Goal: Information Seeking & Learning: Understand process/instructions

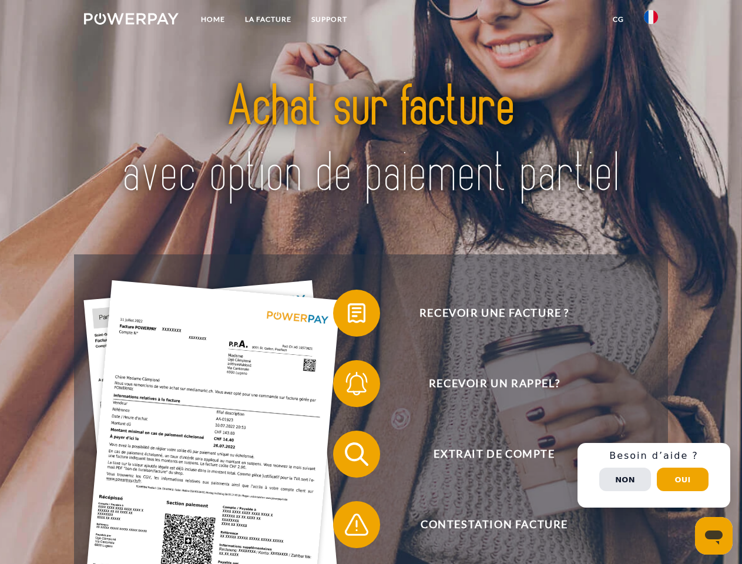
click at [131, 21] on img at bounding box center [131, 19] width 95 height 12
click at [651, 21] on img at bounding box center [650, 17] width 14 height 14
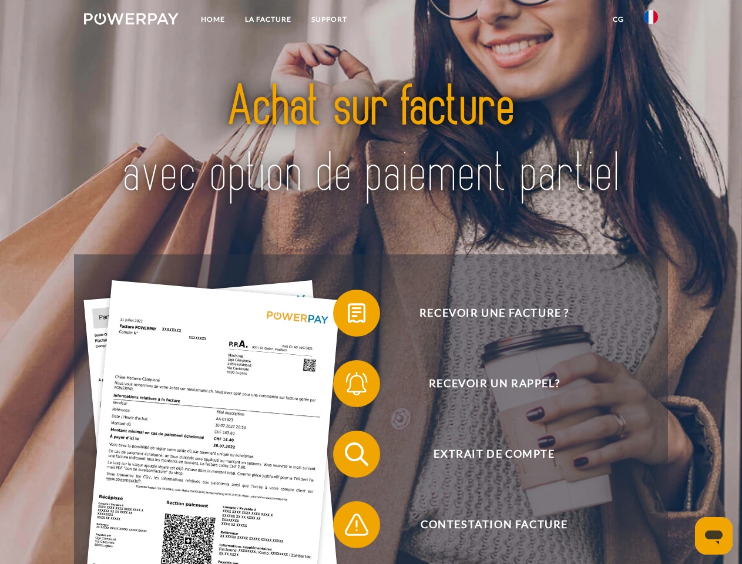
click at [618, 19] on link "CG" at bounding box center [617, 19] width 31 height 21
click at [348, 315] on span at bounding box center [338, 313] width 59 height 59
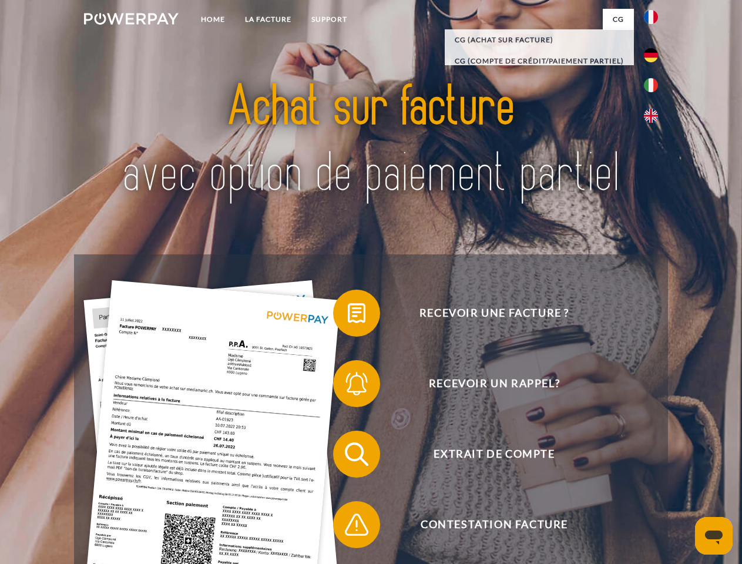
click at [348, 386] on span at bounding box center [338, 383] width 59 height 59
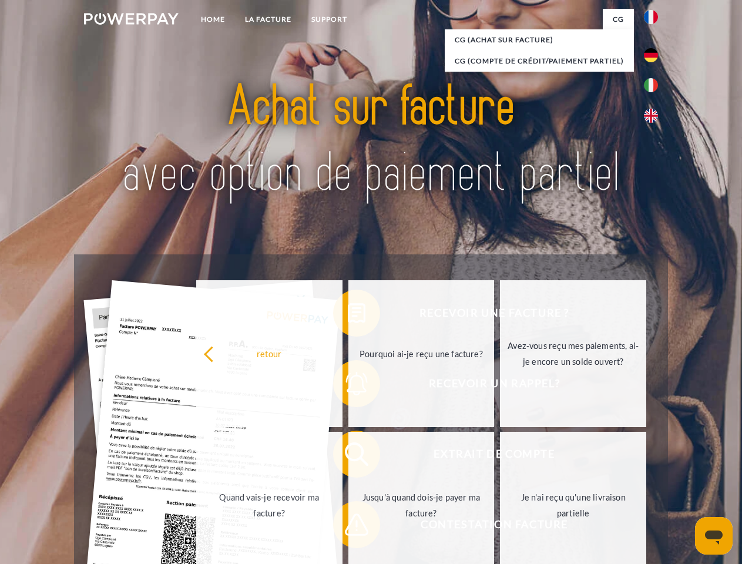
click at [348, 456] on link "Jusqu'à quand dois-je payer ma facture?" at bounding box center [421, 505] width 146 height 147
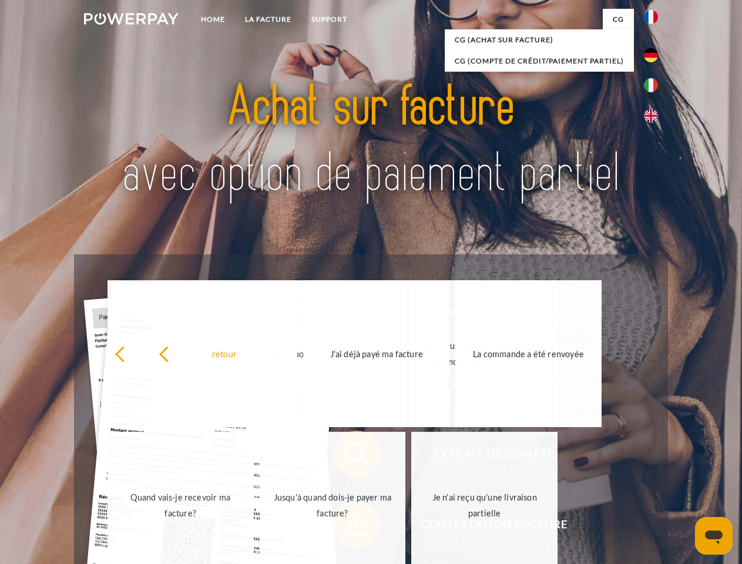
click at [348, 527] on span at bounding box center [338, 524] width 59 height 59
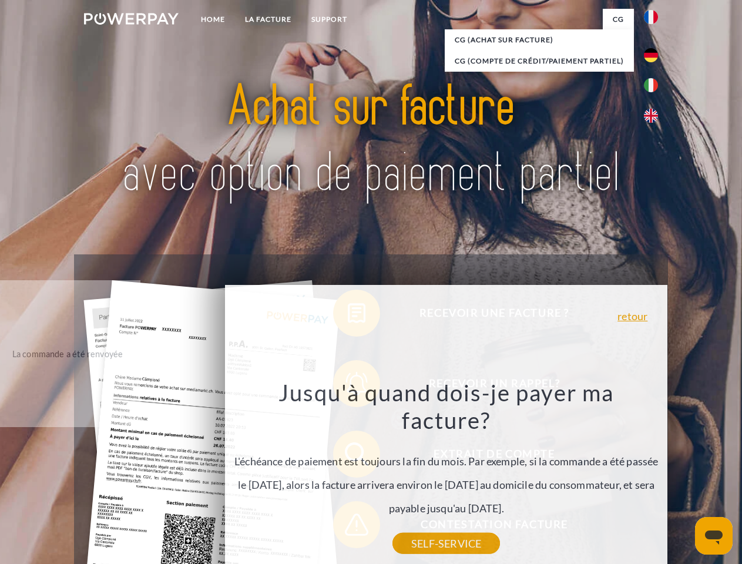
click at [653, 475] on div "Recevoir une facture ? Recevoir un rappel? Extrait de compte retour" at bounding box center [370, 489] width 593 height 470
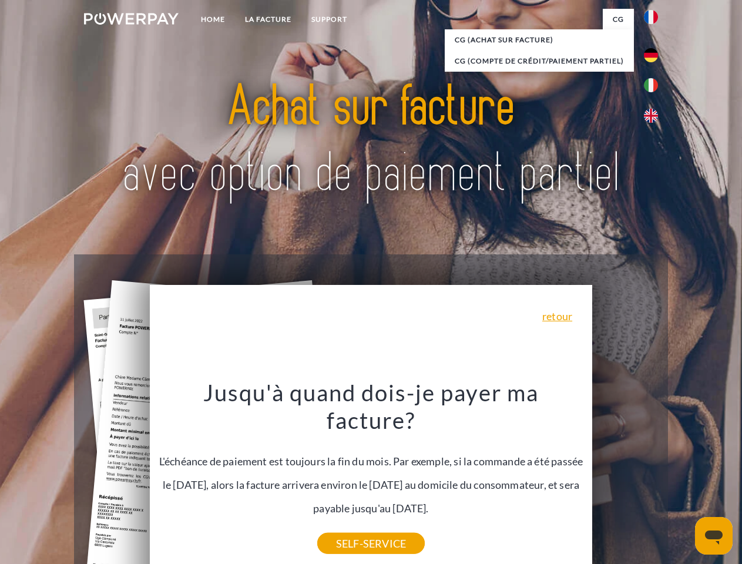
click at [625, 477] on span "Extrait de compte" at bounding box center [494, 453] width 288 height 47
click at [682, 479] on header "Home LA FACTURE Support" at bounding box center [371, 405] width 742 height 811
